Goal: Navigation & Orientation: Find specific page/section

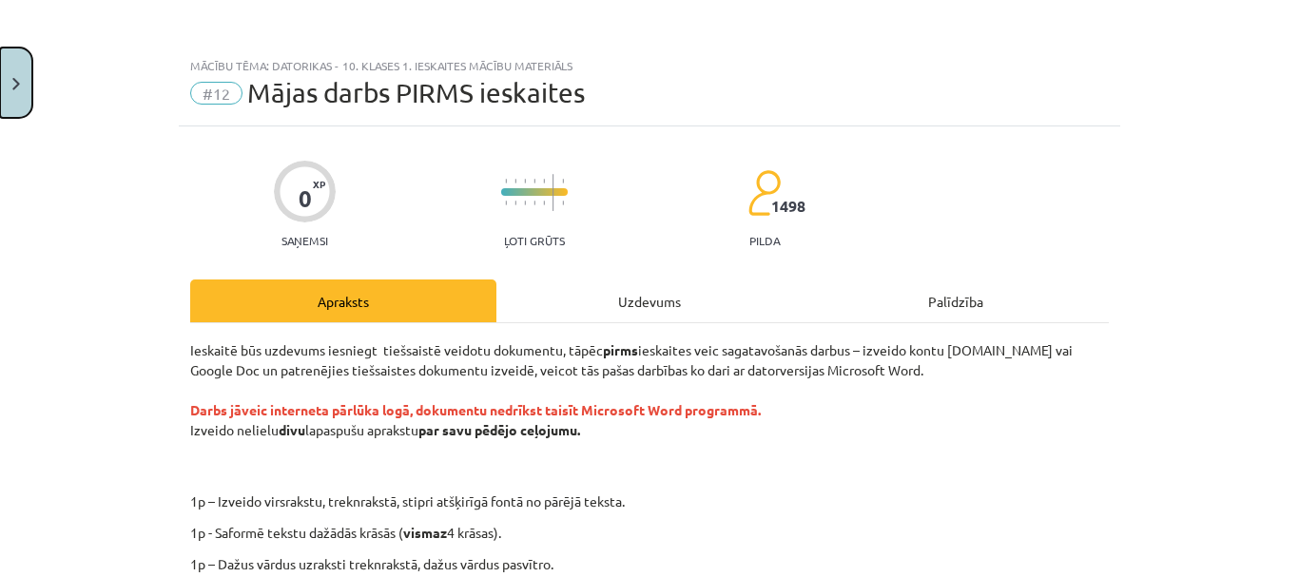
click at [16, 85] on img "Close" at bounding box center [16, 84] width 8 height 12
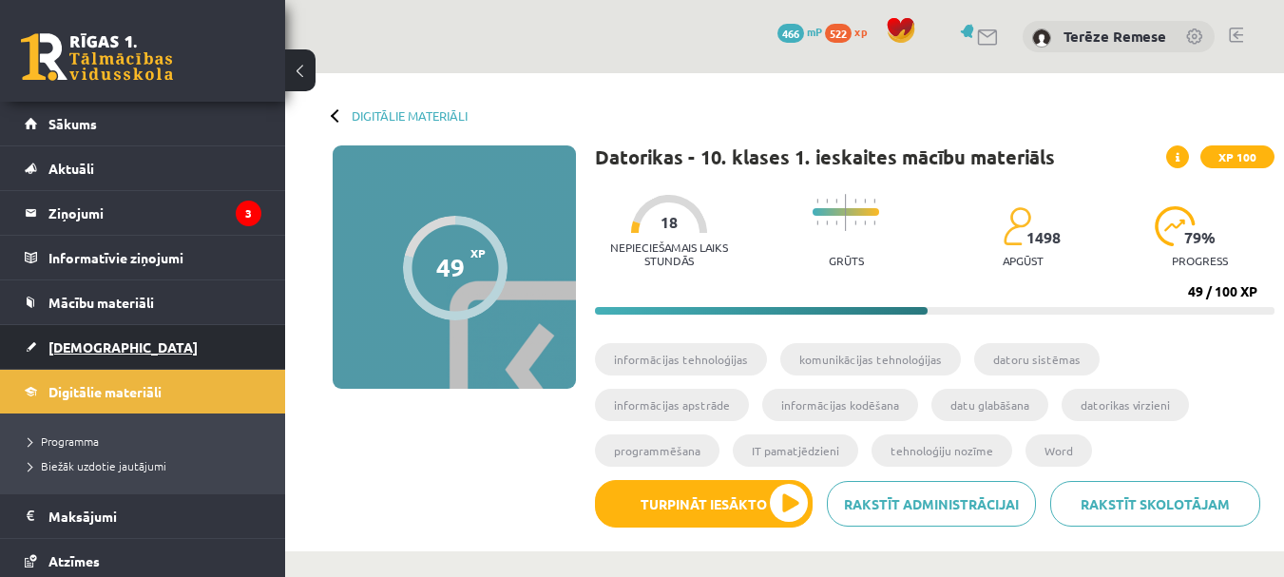
click at [96, 334] on link "[DEMOGRAPHIC_DATA]" at bounding box center [143, 347] width 237 height 44
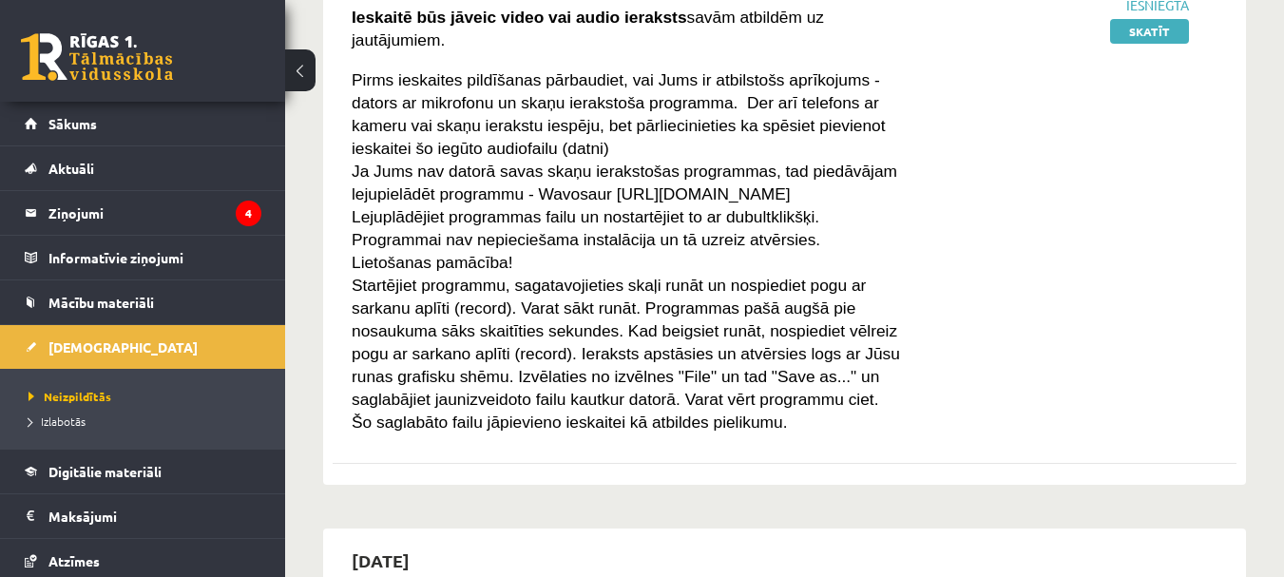
scroll to position [95, 0]
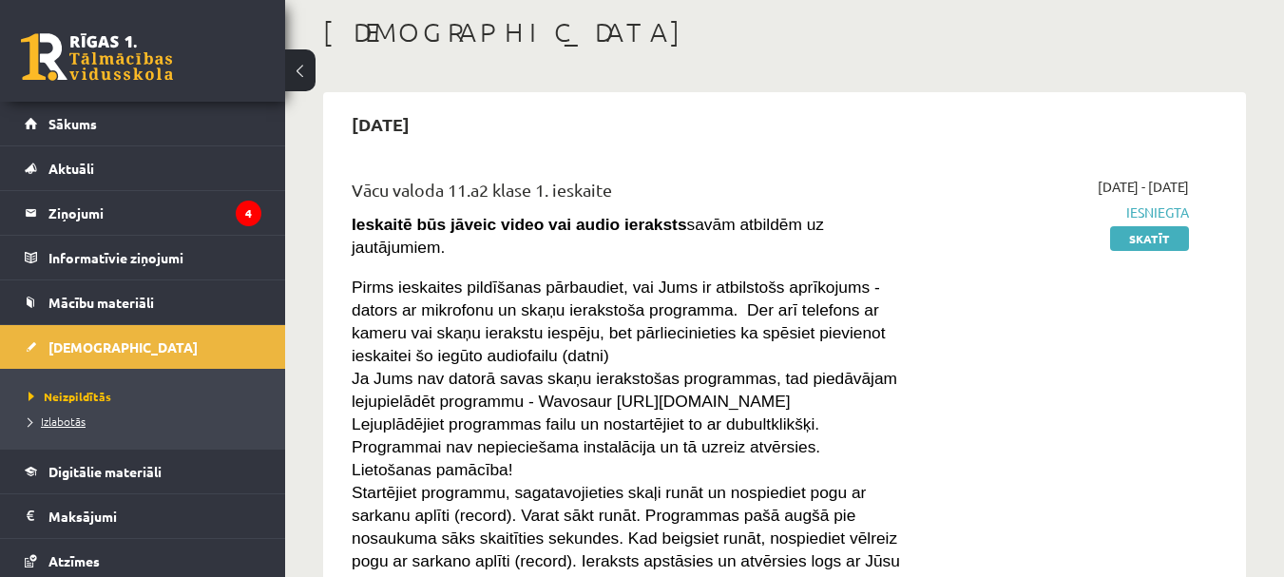
click at [63, 417] on span "Izlabotās" at bounding box center [57, 421] width 57 height 15
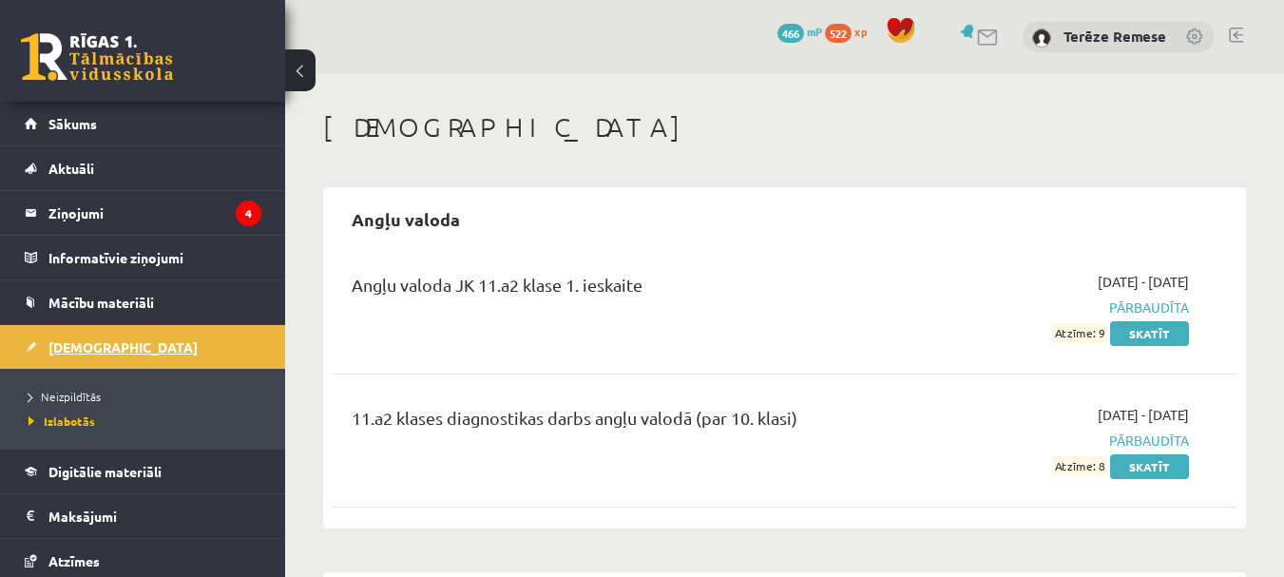
click at [88, 345] on span "[DEMOGRAPHIC_DATA]" at bounding box center [122, 346] width 149 height 17
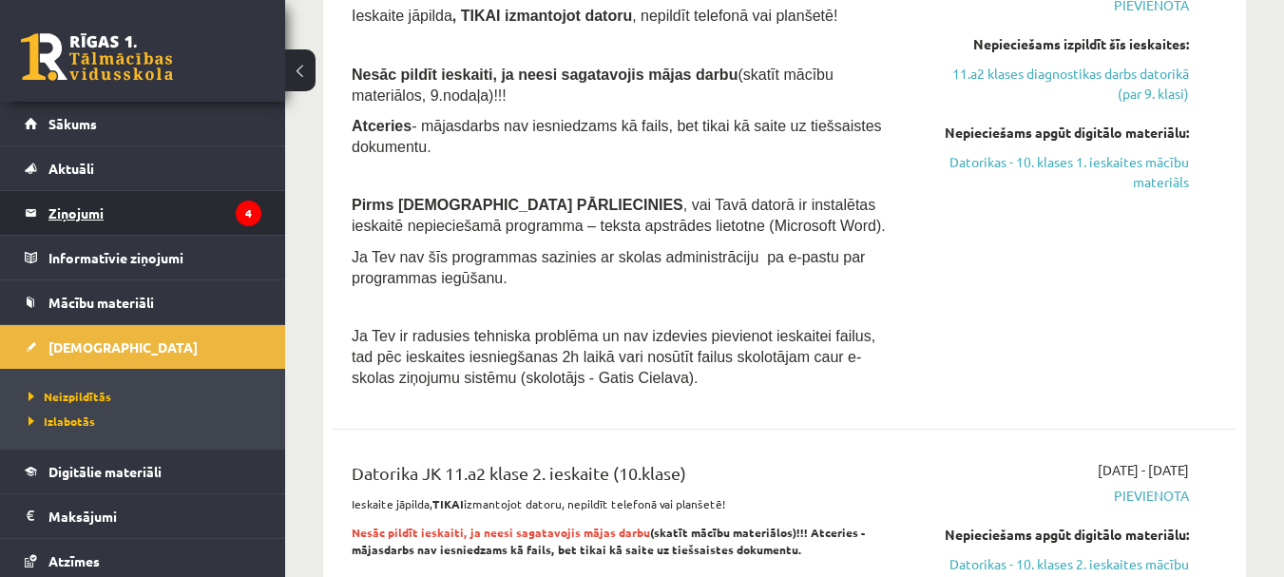
scroll to position [4943, 0]
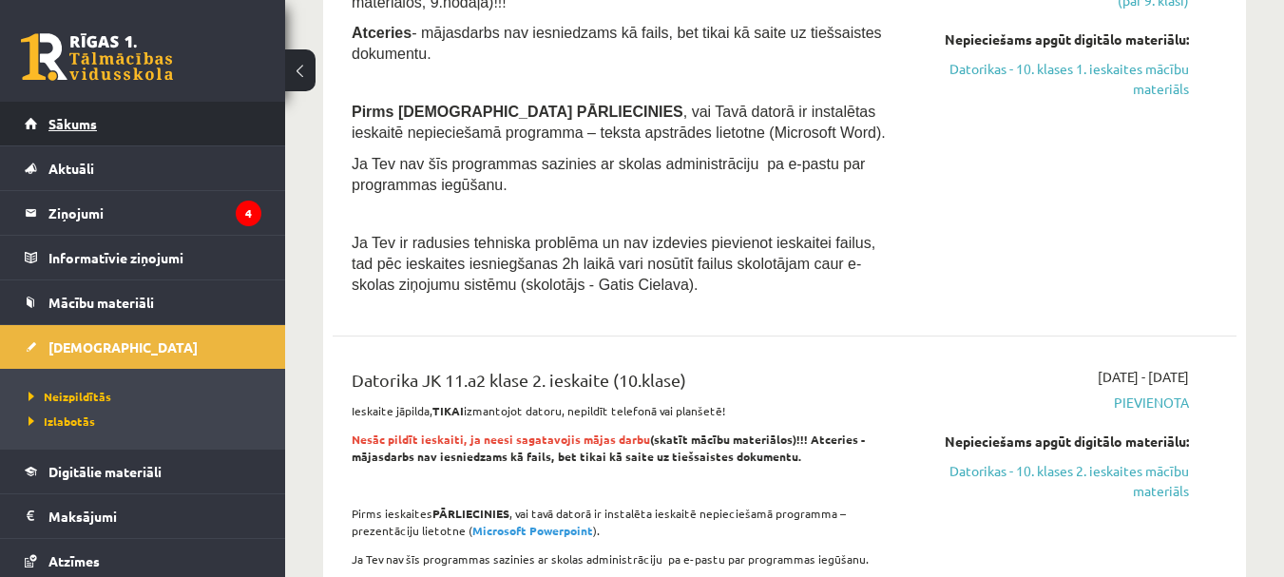
click at [94, 125] on span "Sākums" at bounding box center [72, 123] width 48 height 17
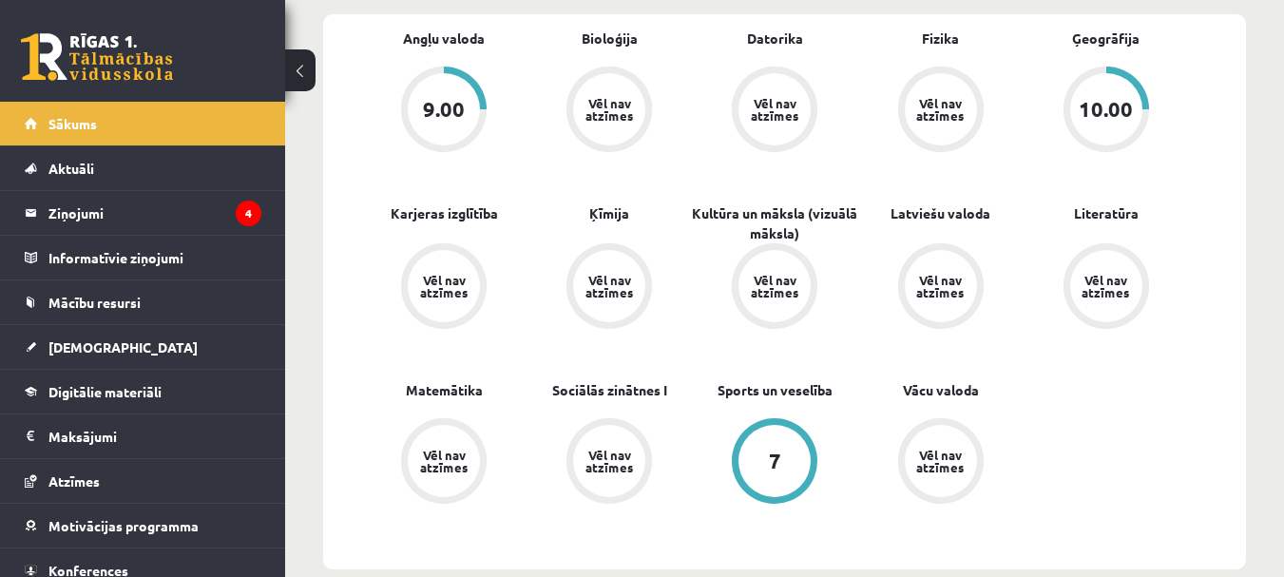
scroll to position [570, 0]
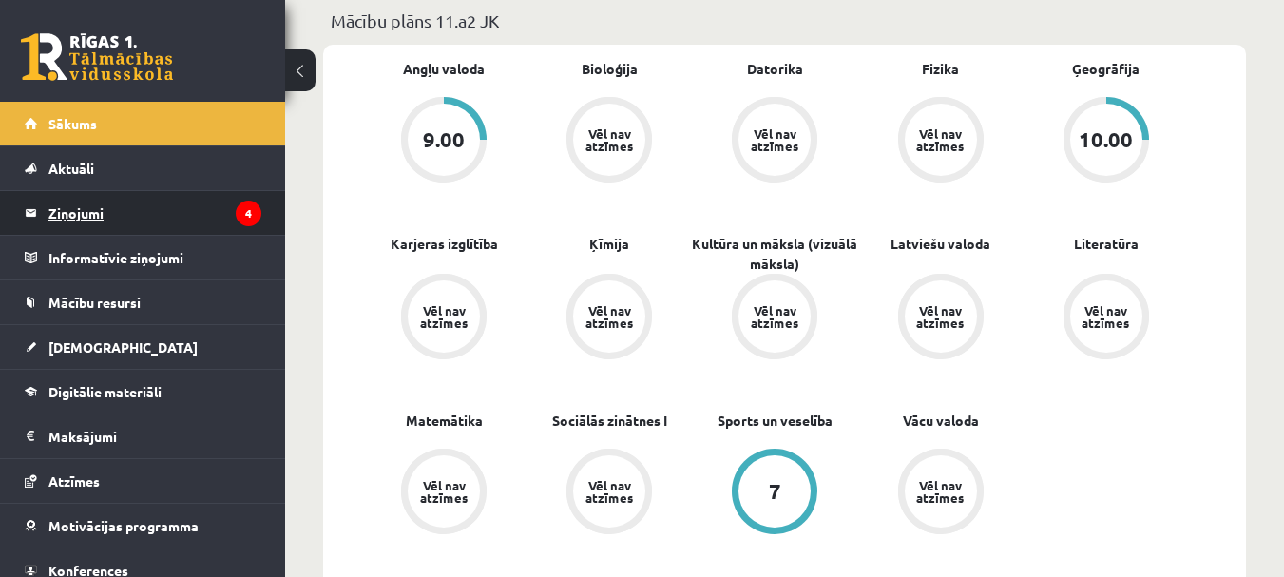
click at [47, 215] on link "Ziņojumi 4" at bounding box center [143, 213] width 237 height 44
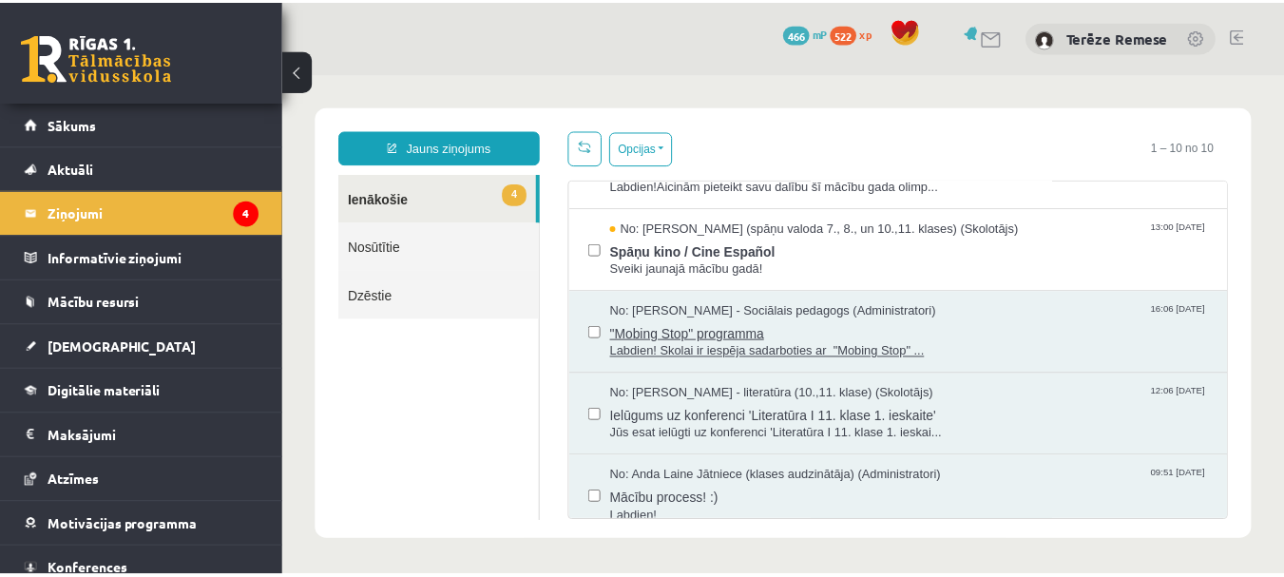
scroll to position [286, 0]
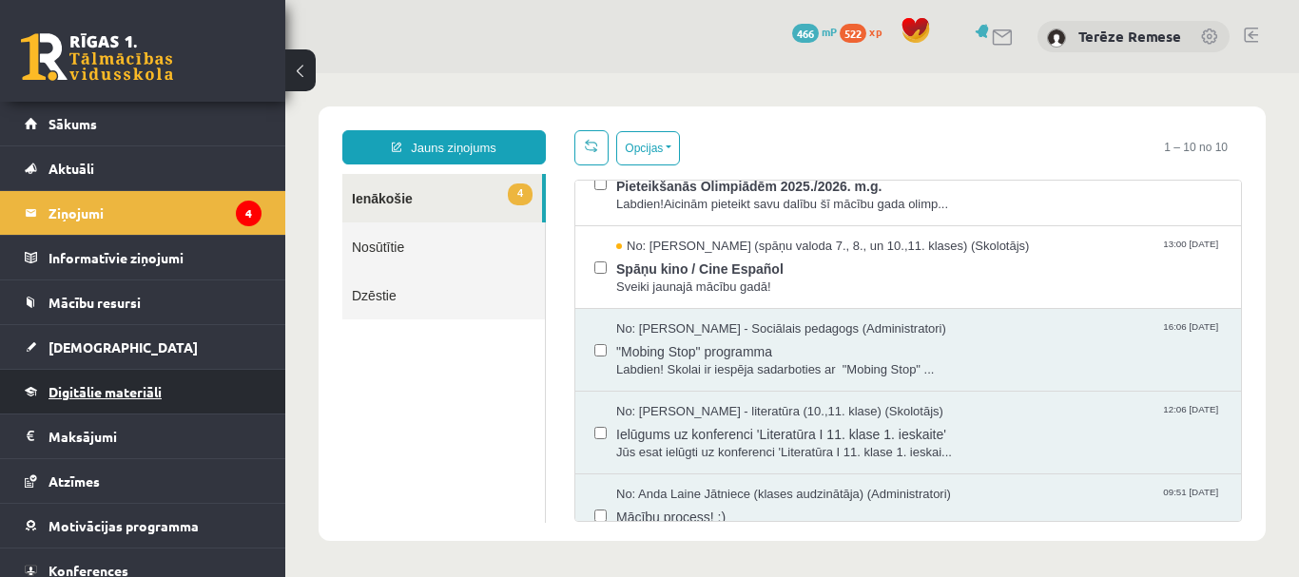
click at [110, 388] on span "Digitālie materiāli" at bounding box center [104, 391] width 113 height 17
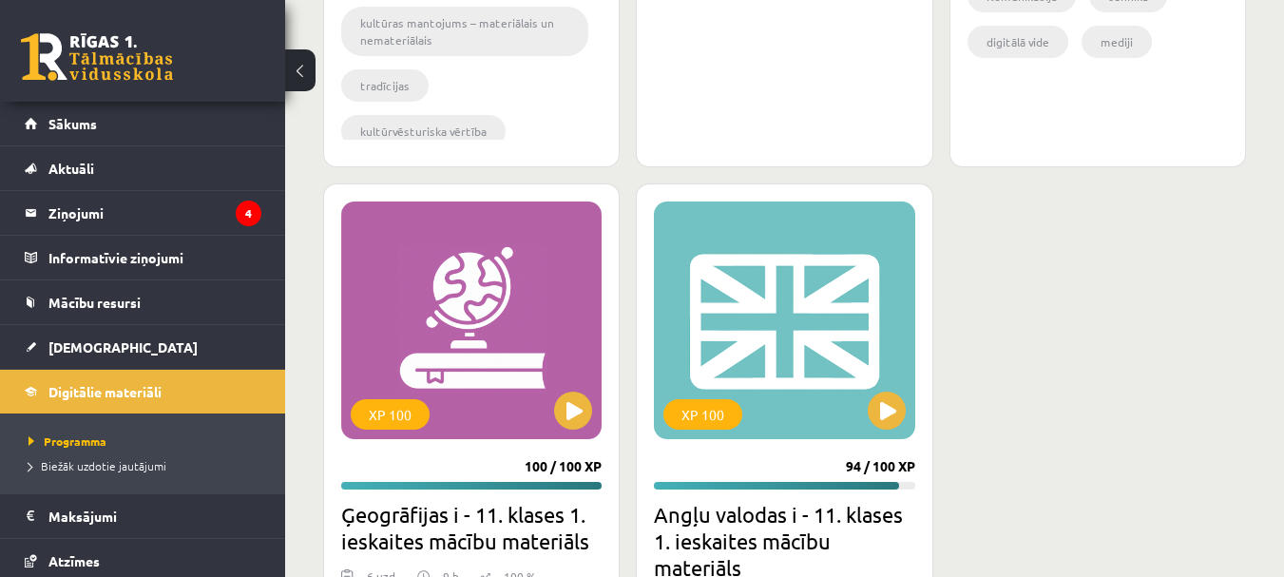
scroll to position [3042, 0]
